Goal: Information Seeking & Learning: Check status

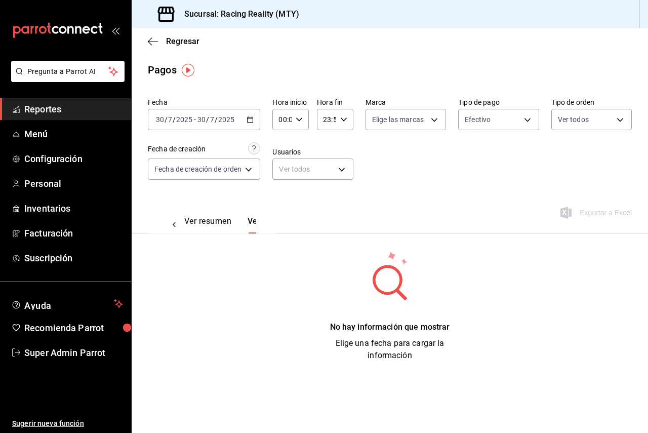
scroll to position [0, 30]
click at [196, 224] on button "Ver resumen" at bounding box center [177, 224] width 47 height 17
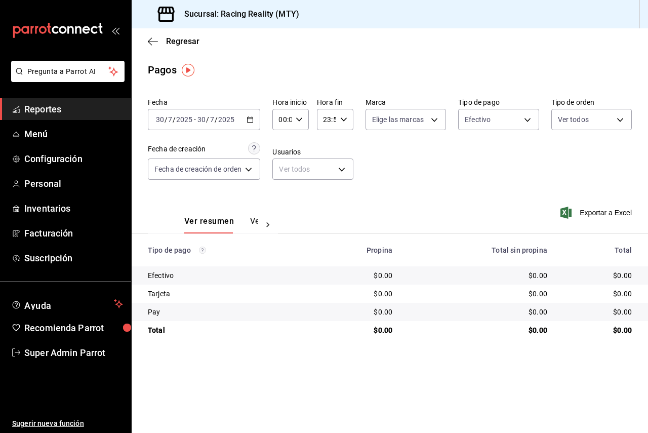
drag, startPoint x: 256, startPoint y: 223, endPoint x: 289, endPoint y: 228, distance: 33.4
click at [289, 228] on div "Ver resumen Ver pagos Exportar a Excel" at bounding box center [390, 219] width 516 height 54
click at [203, 252] on circle "Los pagos realizados con Pay y otras terminales son montos brutos." at bounding box center [202, 250] width 7 height 7
click at [250, 222] on button "Ver pagos" at bounding box center [269, 224] width 38 height 17
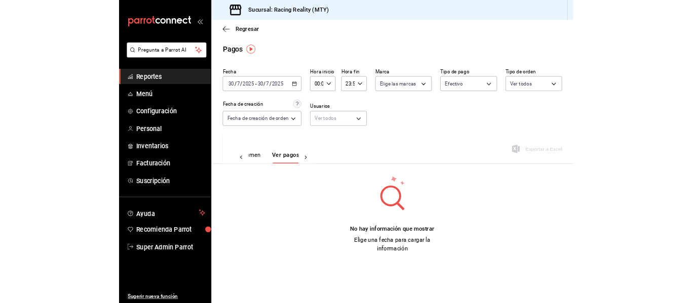
scroll to position [0, 30]
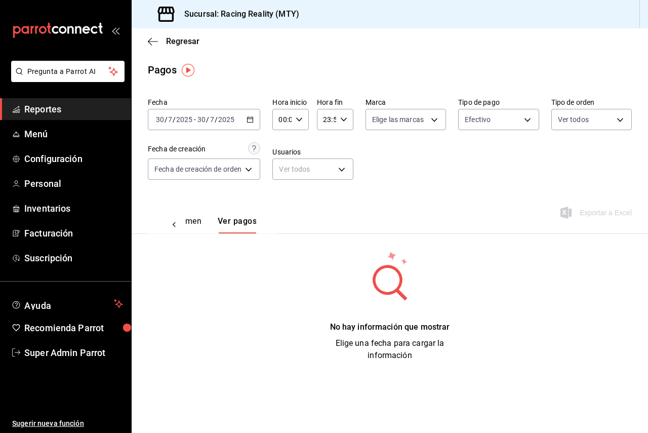
click at [250, 222] on button "Ver pagos" at bounding box center [237, 224] width 39 height 17
click at [188, 72] on img "button" at bounding box center [188, 70] width 13 height 13
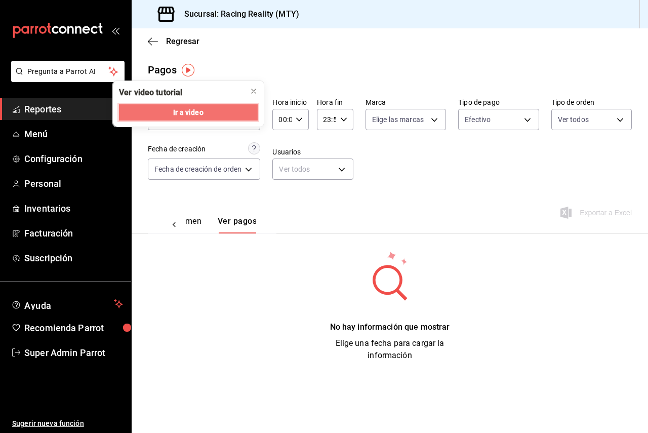
click at [204, 114] on button "Ir a video" at bounding box center [188, 112] width 139 height 16
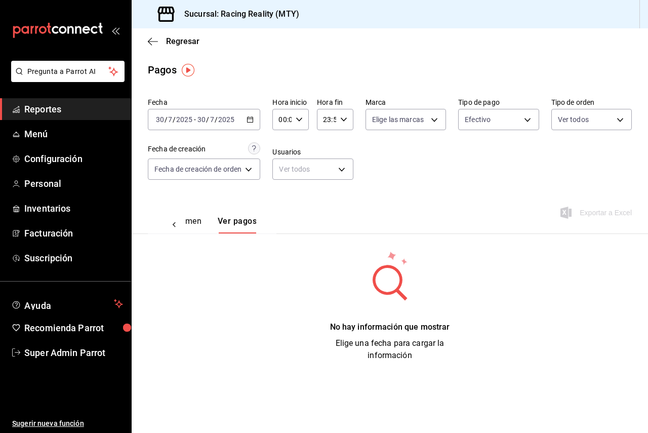
click at [243, 112] on div "2025-07-30 30 / 7 / 2025 - 2025-07-30 30 / 7 / 2025" at bounding box center [204, 119] width 112 height 21
click at [425, 117] on body "Pregunta a Parrot AI Reportes Menú Configuración Personal Inventarios Facturaci…" at bounding box center [324, 216] width 648 height 433
click at [402, 157] on span "Ver todas" at bounding box center [409, 158] width 31 height 11
type input "bacd31c1-8415-48a9-a76c-50ea066b6713"
checkbox input "true"
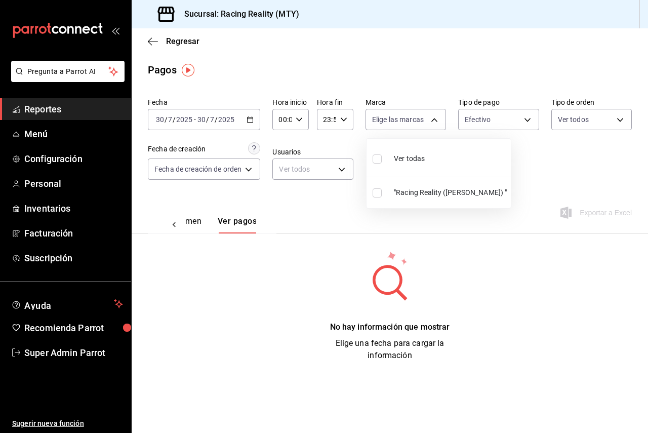
checkbox input "true"
click at [459, 90] on div at bounding box center [324, 216] width 648 height 433
click at [477, 120] on body "Pregunta a Parrot AI Reportes Menú Configuración Personal Inventarios Facturaci…" at bounding box center [324, 216] width 648 height 433
click at [584, 118] on div at bounding box center [324, 216] width 648 height 433
click at [582, 119] on body "Pregunta a Parrot AI Reportes Menú Configuración Personal Inventarios Facturaci…" at bounding box center [324, 216] width 648 height 433
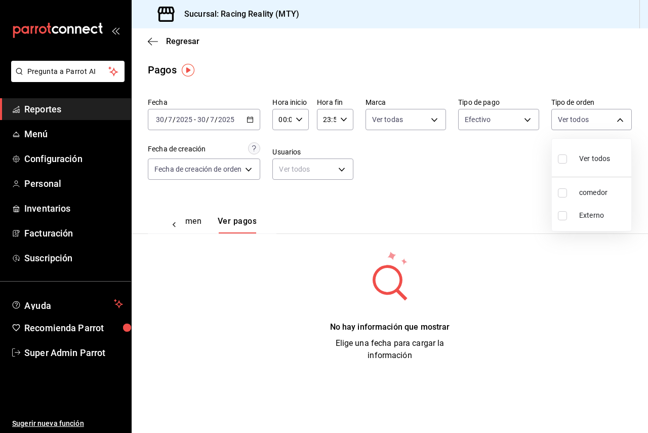
click at [569, 156] on label at bounding box center [564, 158] width 13 height 15
click at [567, 156] on input "checkbox" at bounding box center [562, 158] width 9 height 9
checkbox input "false"
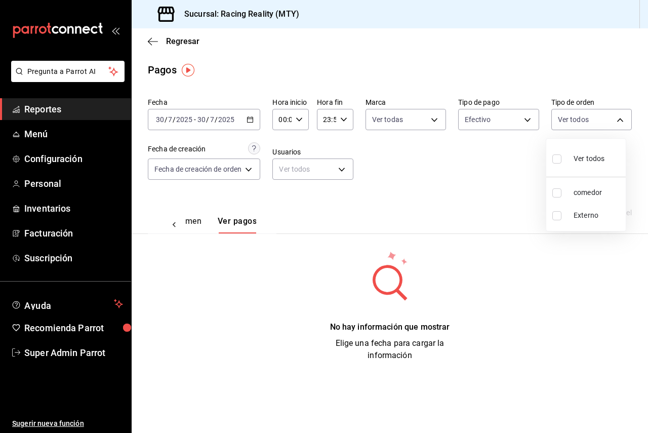
click at [552, 161] on input "checkbox" at bounding box center [556, 158] width 9 height 9
checkbox input "true"
type input "b75e067b-a41e-4097-8c20-52d530660518,EXTERNAL"
checkbox input "true"
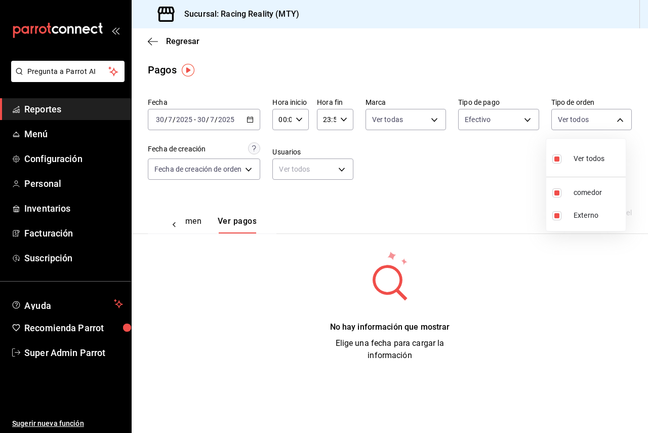
click at [448, 153] on div at bounding box center [324, 216] width 648 height 433
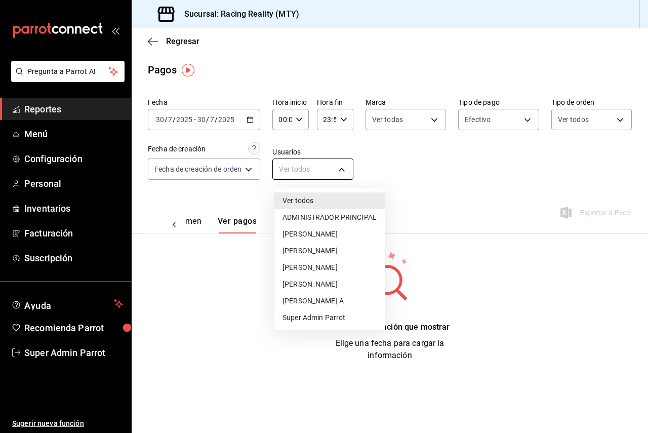
click at [300, 164] on body "Pregunta a Parrot AI Reportes Menú Configuración Personal Inventarios Facturaci…" at bounding box center [324, 216] width 648 height 433
click at [301, 166] on div at bounding box center [324, 216] width 648 height 433
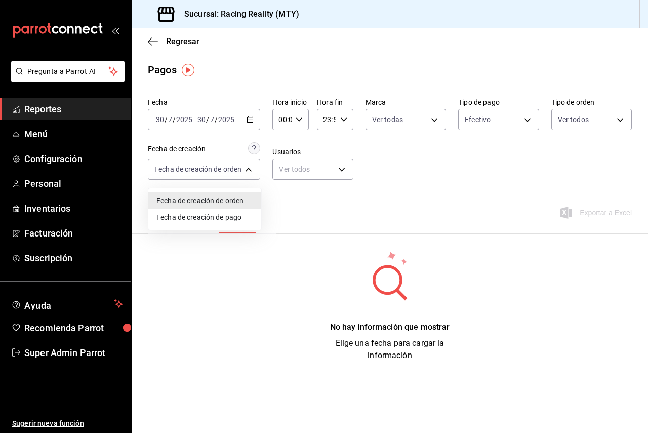
click at [246, 167] on body "Pregunta a Parrot AI Reportes Menú Configuración Personal Inventarios Facturaci…" at bounding box center [324, 216] width 648 height 433
click at [246, 167] on div at bounding box center [324, 216] width 648 height 433
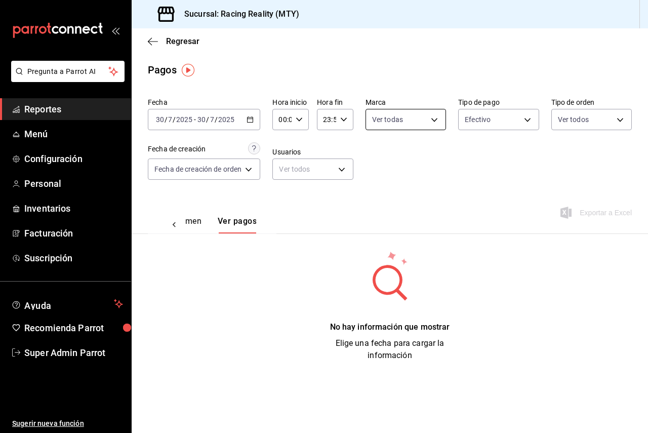
click at [407, 125] on body "Pregunta a Parrot AI Reportes Menú Configuración Personal Inventarios Facturaci…" at bounding box center [324, 216] width 648 height 433
click at [480, 124] on div at bounding box center [324, 216] width 648 height 433
click at [480, 124] on body "Pregunta a Parrot AI Reportes Menú Configuración Personal Inventarios Facturaci…" at bounding box center [324, 216] width 648 height 433
click at [460, 161] on li "Ver todos" at bounding box center [498, 158] width 79 height 30
type input "d3a07161-e072-4dd3-87ee-2587c4430c9a,da8a0c72-d318-4a89-8b55-a4f11457e297,79aff…"
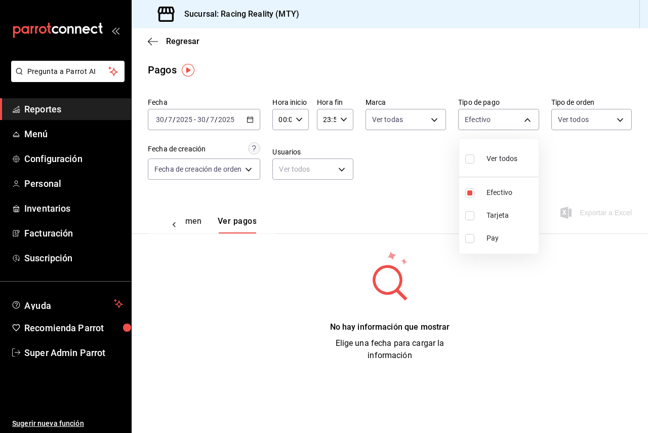
checkbox input "true"
